Goal: Use online tool/utility: Utilize a website feature to perform a specific function

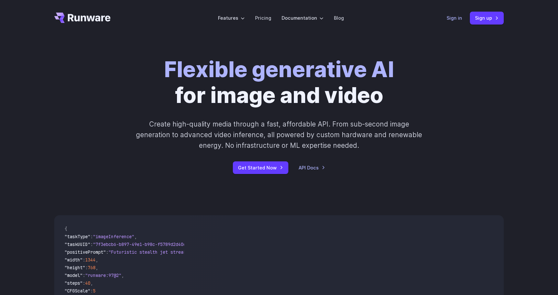
click at [450, 18] on link "Sign in" at bounding box center [453, 17] width 15 height 7
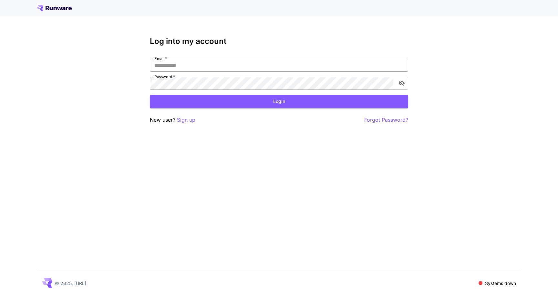
click at [271, 65] on input "Email   *" at bounding box center [279, 65] width 258 height 13
type input "**********"
click at [237, 104] on button "Login" at bounding box center [279, 101] width 258 height 13
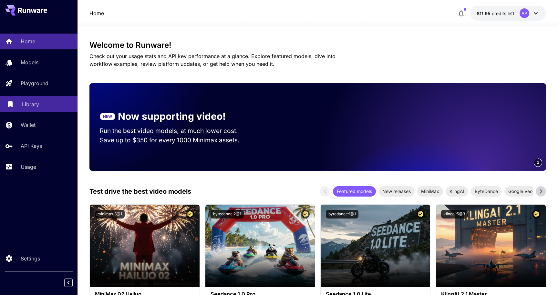
click at [41, 101] on div "Library" at bounding box center [47, 104] width 50 height 8
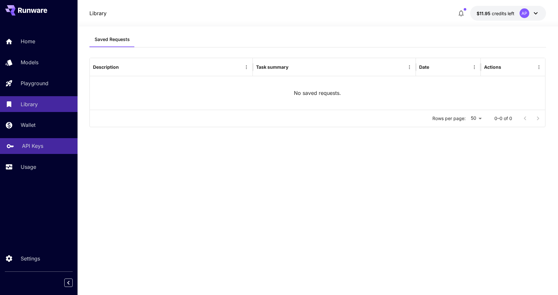
click at [36, 149] on p "API Keys" at bounding box center [32, 146] width 21 height 8
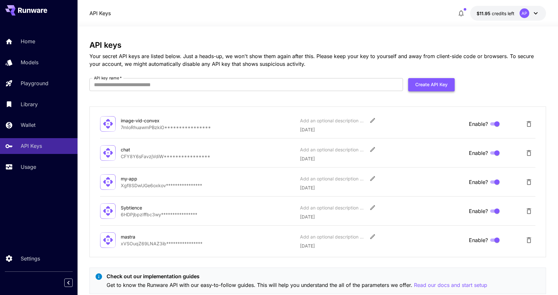
click at [433, 85] on button "Create API Key" at bounding box center [431, 84] width 46 height 13
click at [309, 90] on input "API key name   *" at bounding box center [245, 84] width 313 height 13
click at [309, 87] on input "API key name   *" at bounding box center [245, 84] width 313 height 13
type input "**********"
click at [441, 82] on button "Create API Key" at bounding box center [431, 84] width 46 height 13
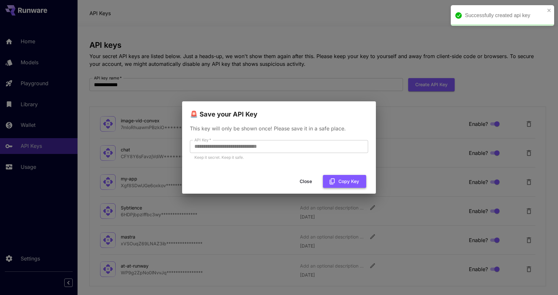
click at [351, 181] on button "Copy Key" at bounding box center [344, 181] width 43 height 13
click at [307, 184] on button "Close" at bounding box center [305, 181] width 29 height 13
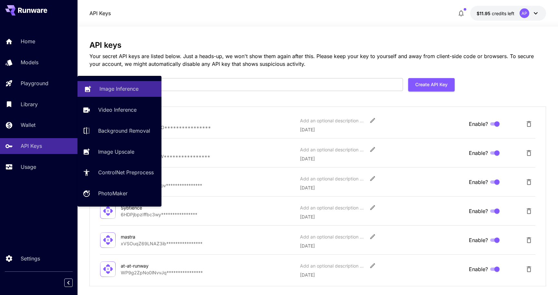
click at [112, 85] on p "Image Inference" at bounding box center [118, 89] width 39 height 8
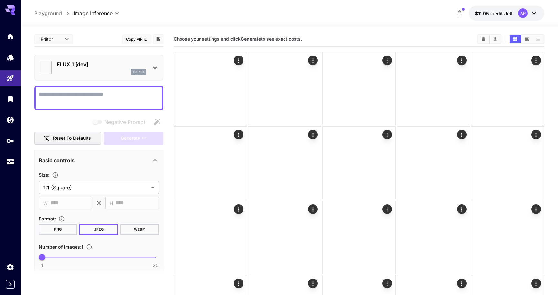
type input "**********"
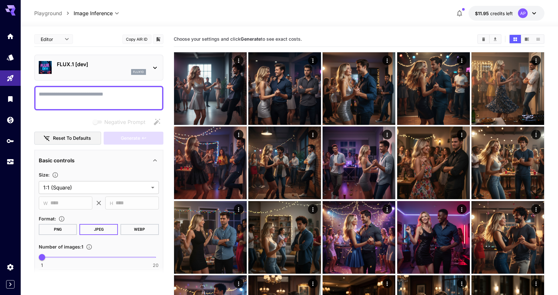
click at [114, 61] on p "FLUX.1 [dev]" at bounding box center [101, 64] width 89 height 8
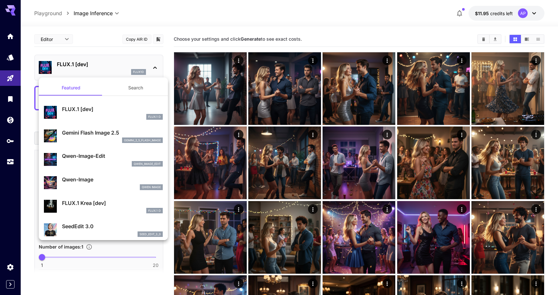
click at [74, 208] on div "FLUX.1 D" at bounding box center [112, 211] width 101 height 6
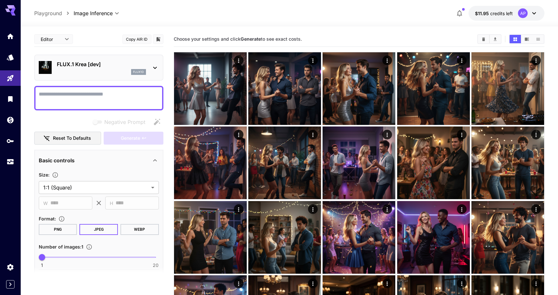
click at [99, 91] on textarea "Negative Prompt" at bounding box center [99, 97] width 120 height 15
click at [62, 256] on span "1 20 1" at bounding box center [99, 257] width 114 height 10
type input "*"
click at [74, 96] on textarea "Negative Prompt" at bounding box center [99, 97] width 120 height 15
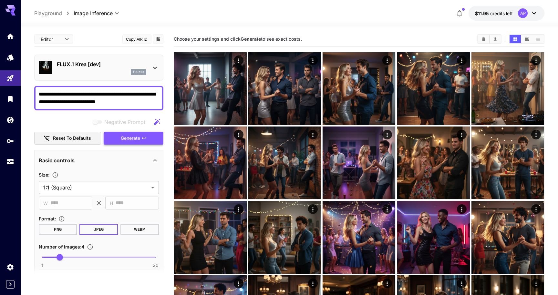
type textarea "**********"
click at [121, 137] on span "Generate" at bounding box center [130, 138] width 19 height 8
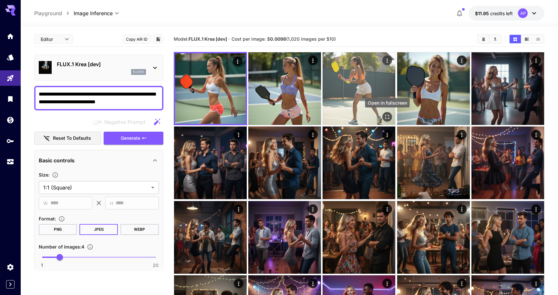
click at [389, 116] on icon "Open in fullscreen" at bounding box center [387, 117] width 6 height 6
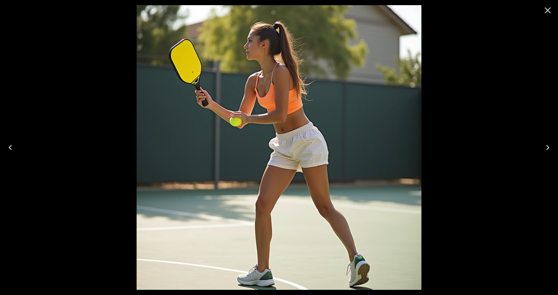
click at [544, 10] on icon "Close" at bounding box center [547, 10] width 10 height 10
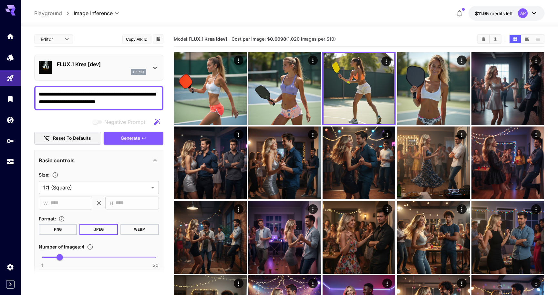
click at [131, 66] on p "FLUX.1 Krea [dev]" at bounding box center [101, 64] width 89 height 8
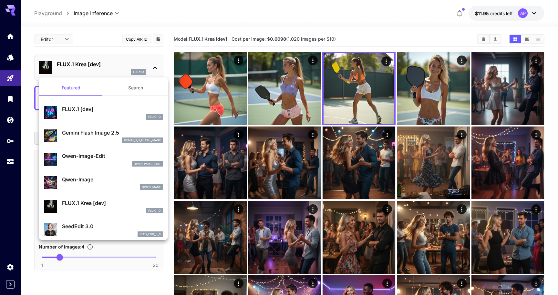
click at [131, 66] on div at bounding box center [279, 147] width 558 height 295
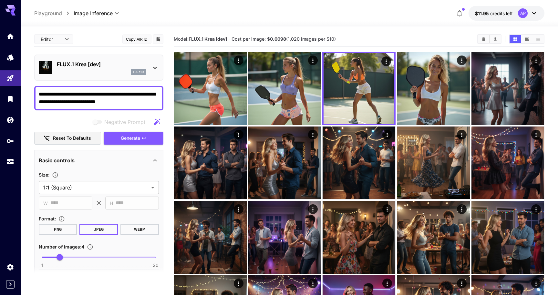
click at [150, 67] on div "FLUX.1 Krea [dev] flux1d" at bounding box center [99, 68] width 120 height 20
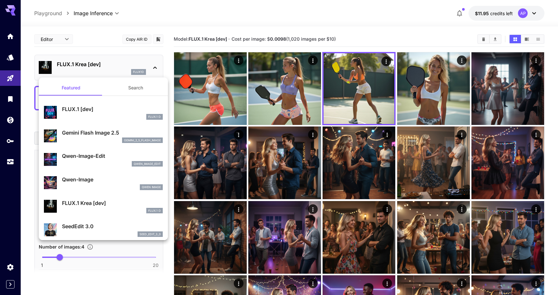
click at [150, 67] on div at bounding box center [279, 147] width 558 height 295
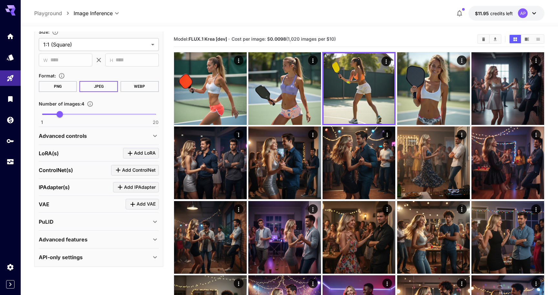
scroll to position [143, 0]
click at [86, 138] on div "Advanced controls" at bounding box center [95, 136] width 112 height 8
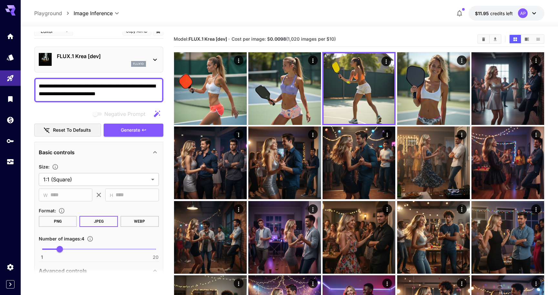
scroll to position [0, 0]
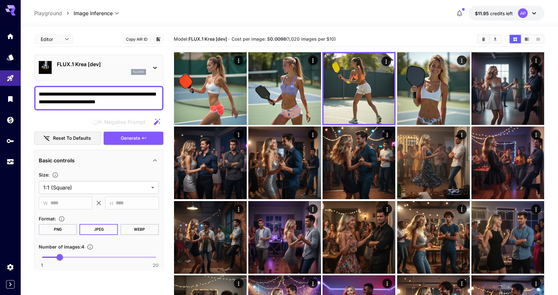
click at [145, 69] on div "flux1d" at bounding box center [138, 72] width 15 height 6
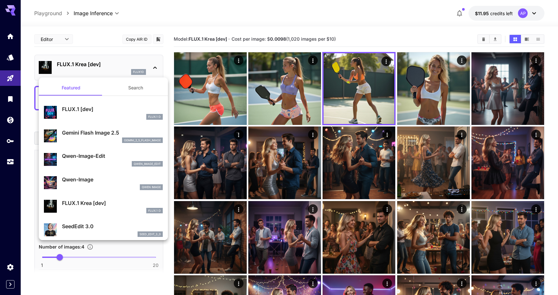
click at [145, 69] on div at bounding box center [279, 147] width 558 height 295
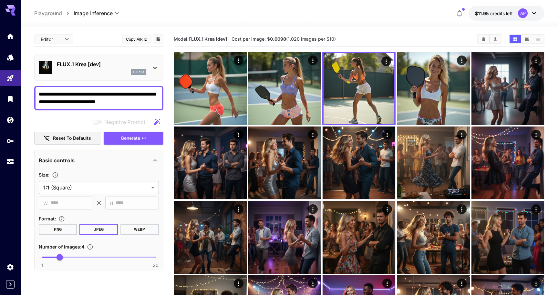
click at [133, 99] on textarea "**********" at bounding box center [99, 97] width 120 height 15
click at [52, 64] on span "JSON" at bounding box center [53, 64] width 28 height 8
type input "****"
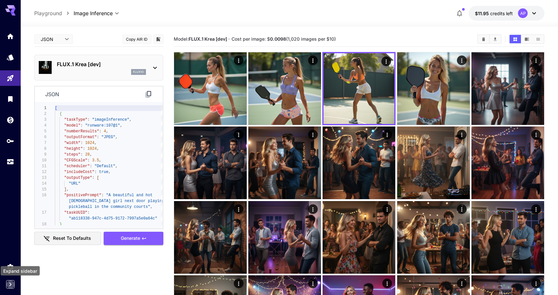
click at [12, 283] on icon "Expand sidebar" at bounding box center [10, 284] width 8 height 8
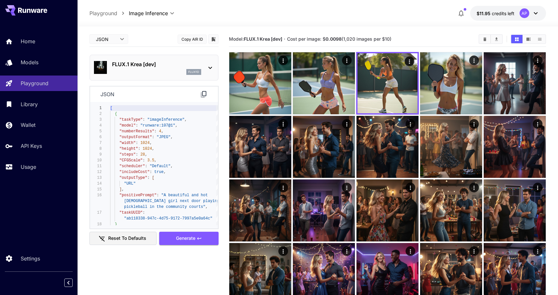
click at [63, 287] on div at bounding box center [38, 283] width 77 height 12
click at [69, 287] on button "Collapse sidebar" at bounding box center [68, 282] width 8 height 8
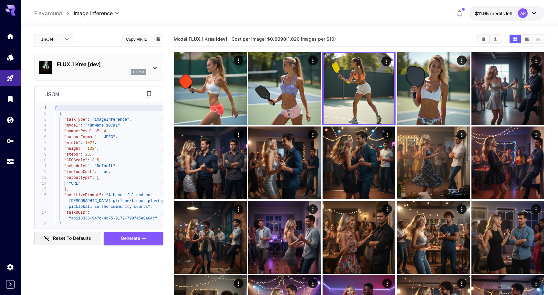
click at [533, 16] on icon at bounding box center [534, 13] width 8 height 8
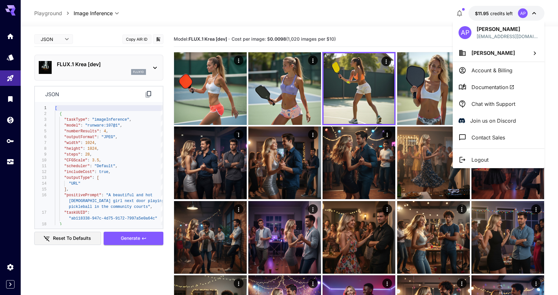
click at [493, 87] on span "Documentation" at bounding box center [492, 87] width 43 height 8
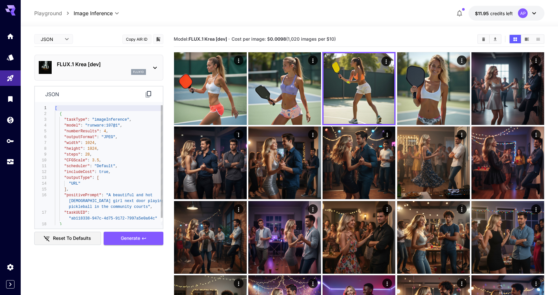
type textarea "**********"
drag, startPoint x: 118, startPoint y: 127, endPoint x: 87, endPoint y: 127, distance: 30.7
click at [87, 127] on div "[ { "taskType" : "imageInference" , "model" : "runware:107@1" , "numberResults"…" at bounding box center [109, 169] width 108 height 128
